Goal: Check status: Check status

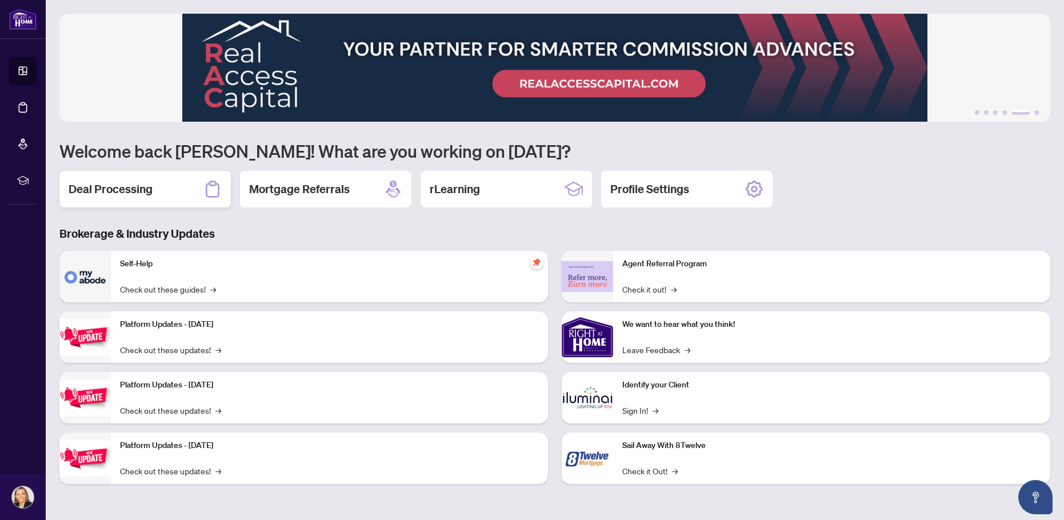
click at [126, 190] on h2 "Deal Processing" at bounding box center [111, 189] width 84 height 16
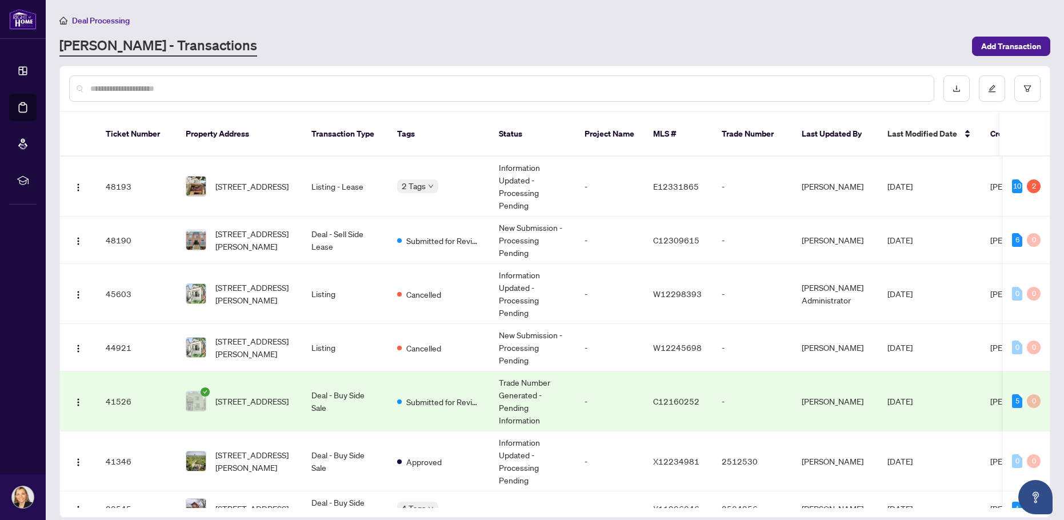
scroll to position [161, 0]
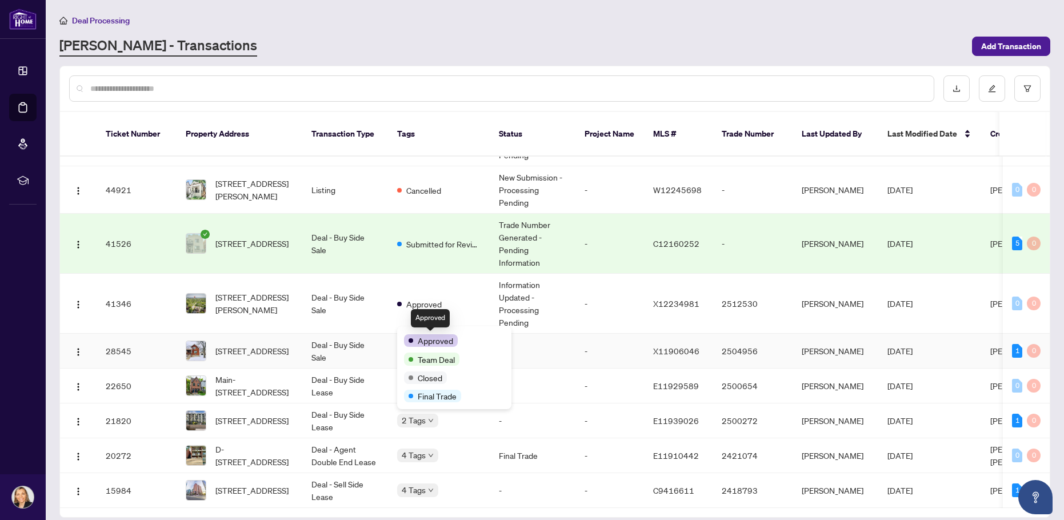
click at [422, 335] on span "Approved" at bounding box center [435, 340] width 35 height 13
click at [418, 298] on span "Approved" at bounding box center [423, 304] width 35 height 13
